Goal: Browse casually

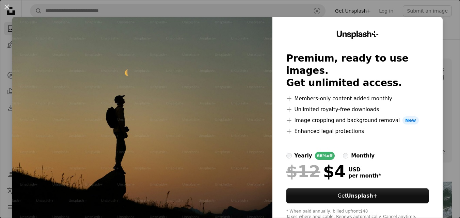
scroll to position [177, 0]
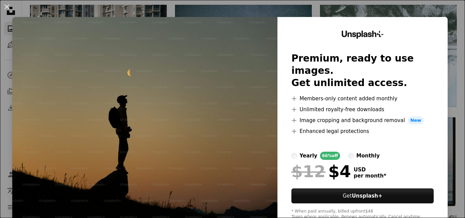
click at [212, 85] on img at bounding box center [144, 125] width 265 height 216
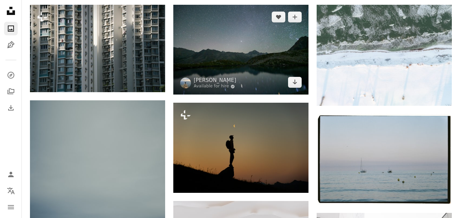
click at [226, 33] on img at bounding box center [240, 50] width 135 height 90
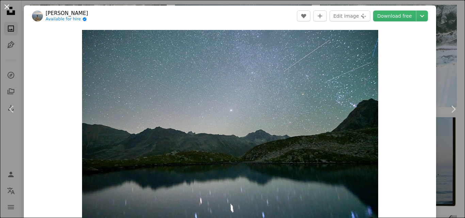
click at [8, 11] on button "An X shape" at bounding box center [7, 7] width 8 height 8
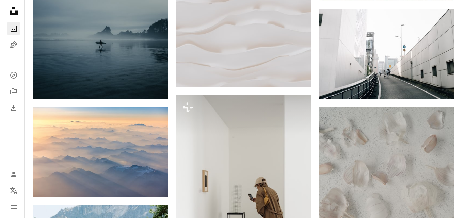
scroll to position [367, 0]
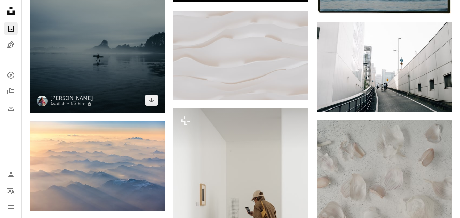
click at [143, 68] on img at bounding box center [97, 11] width 135 height 203
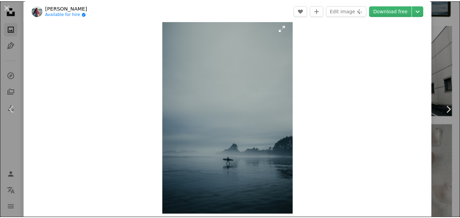
scroll to position [14, 0]
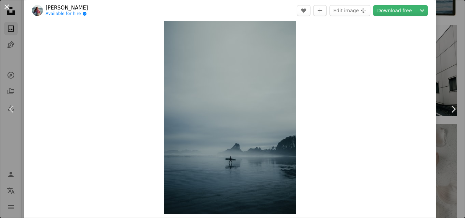
click at [6, 4] on button "An X shape" at bounding box center [7, 7] width 8 height 8
